Goal: Information Seeking & Learning: Find specific fact

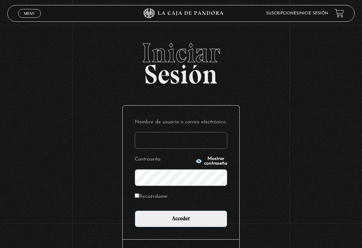
type input "warianogz@hotmail.com"
click at [181, 221] on input "Acceder" at bounding box center [181, 219] width 93 height 17
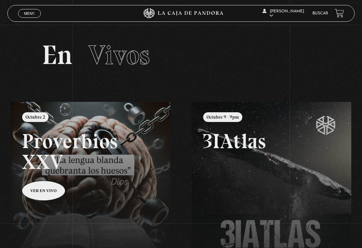
click at [323, 12] on link "Buscar" at bounding box center [321, 13] width 16 height 4
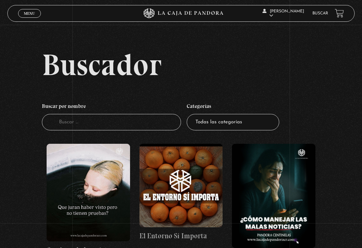
click at [80, 120] on input "Buscador" at bounding box center [111, 122] width 139 height 16
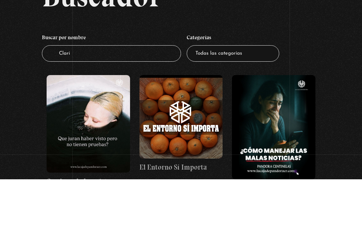
type input "Clari"
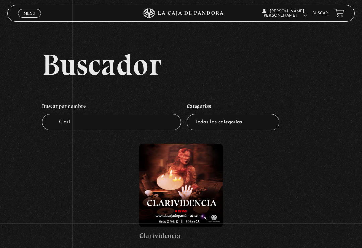
click at [177, 199] on figure at bounding box center [182, 186] width 84 height 84
